Goal: Entertainment & Leisure: Consume media (video, audio)

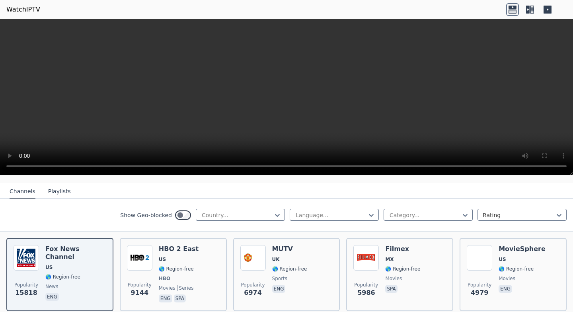
scroll to position [96, 0]
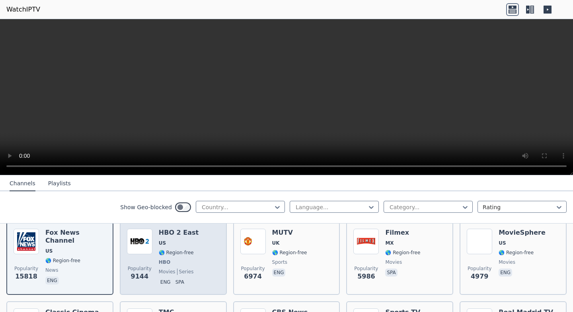
click at [150, 247] on img at bounding box center [139, 240] width 25 height 25
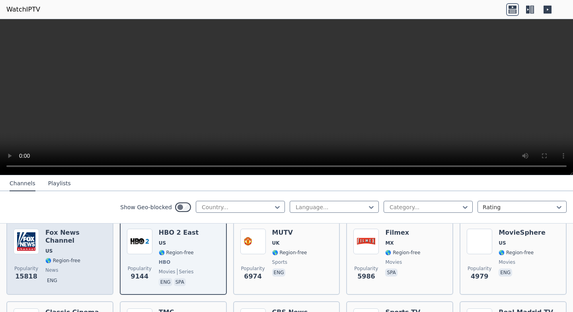
click at [80, 256] on div "[PERSON_NAME] US 🌎 Region-free news eng" at bounding box center [75, 257] width 61 height 59
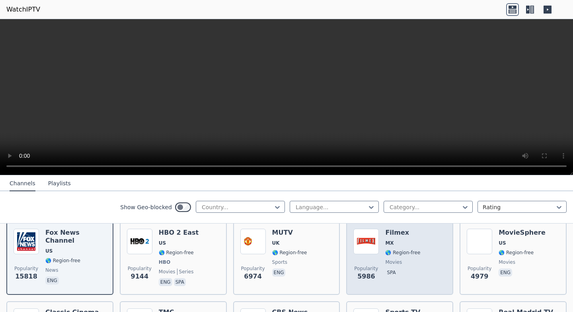
click at [395, 245] on span "MX" at bounding box center [402, 243] width 35 height 6
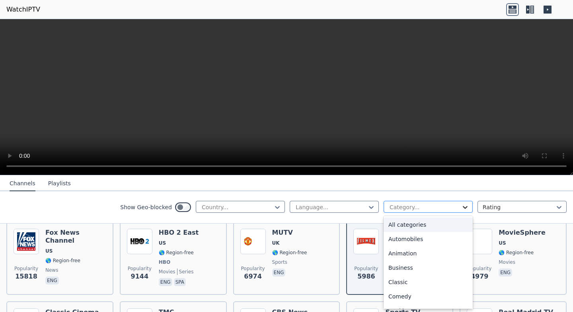
click at [463, 207] on icon at bounding box center [465, 207] width 5 height 3
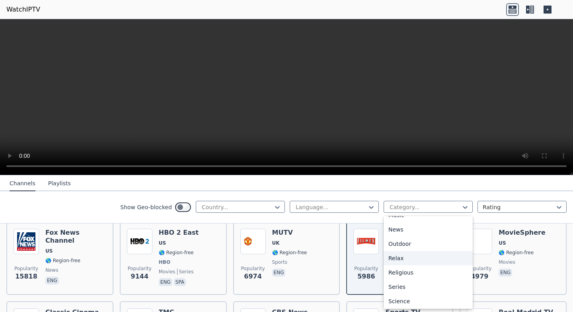
scroll to position [287, 0]
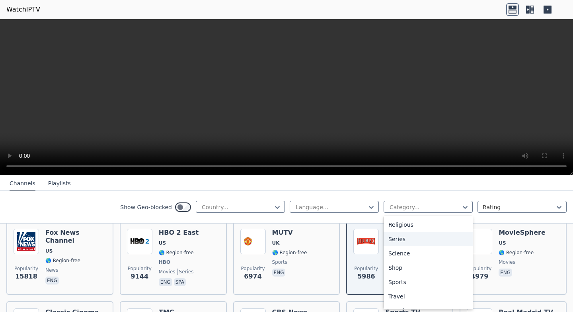
click at [431, 239] on div "Series" at bounding box center [428, 239] width 89 height 14
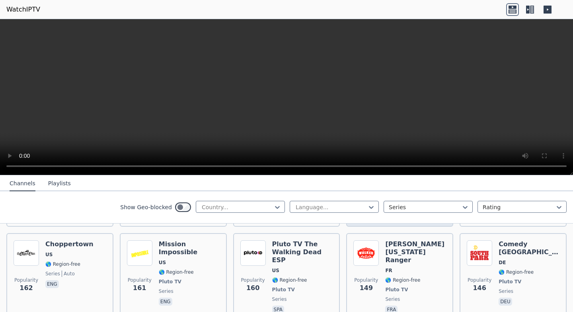
scroll to position [334, 0]
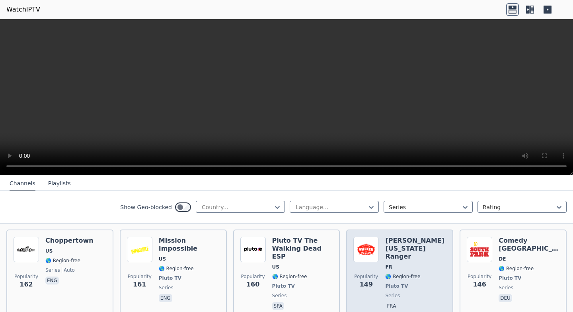
click at [357, 244] on img at bounding box center [365, 248] width 25 height 25
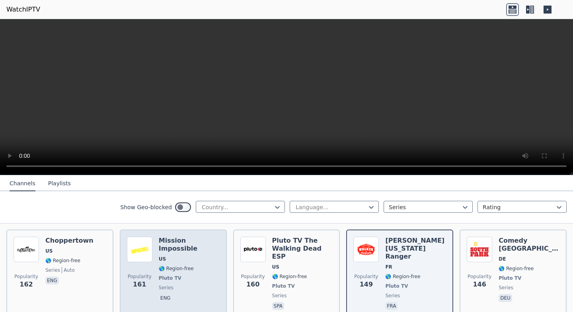
click at [194, 275] on span "Pluto TV" at bounding box center [189, 278] width 61 height 6
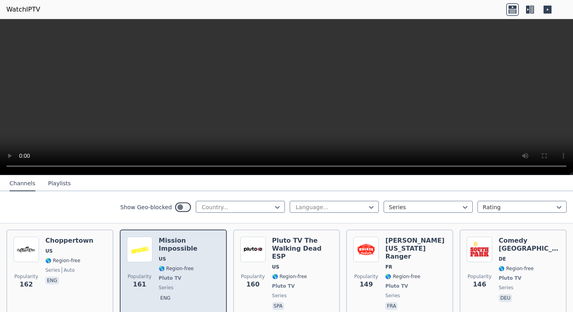
click at [194, 275] on span "Pluto TV" at bounding box center [189, 278] width 61 height 6
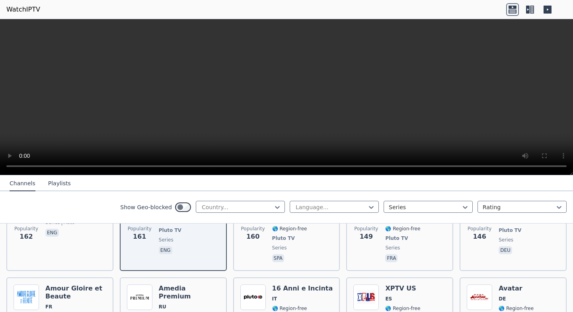
scroll to position [525, 0]
